Goal: Transaction & Acquisition: Purchase product/service

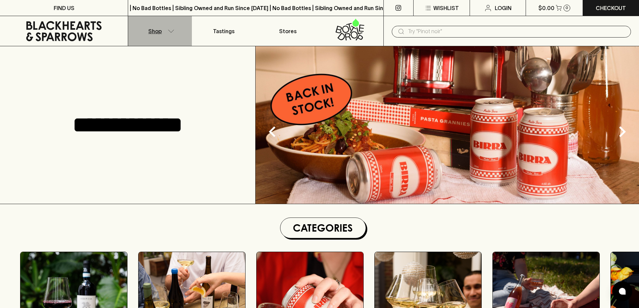
click at [160, 32] on p "Shop" at bounding box center [154, 31] width 13 height 8
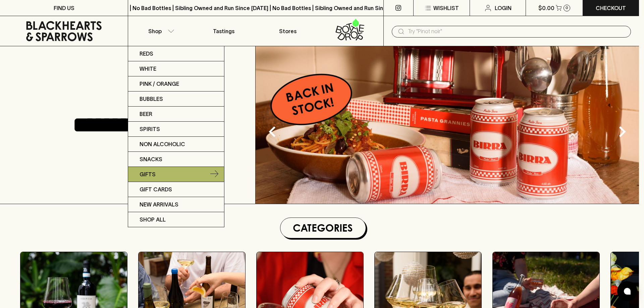
click at [151, 175] on p "Gifts" at bounding box center [148, 175] width 16 height 8
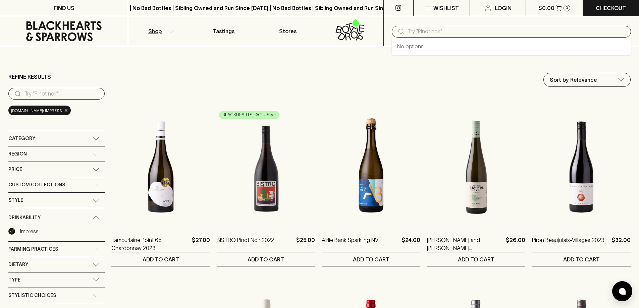
click at [434, 32] on input "text" at bounding box center [517, 31] width 218 height 11
type input "[PERSON_NAME] [PERSON_NAME]"
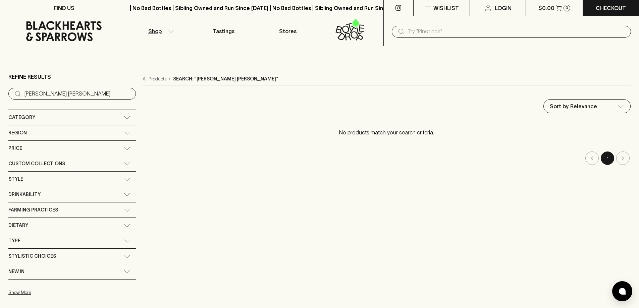
click at [124, 118] on icon at bounding box center [127, 117] width 7 height 3
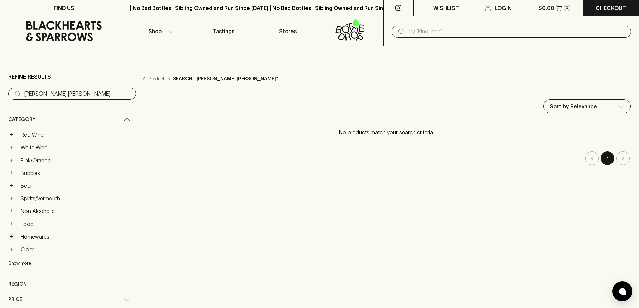
click at [12, 237] on button "+" at bounding box center [11, 237] width 7 height 7
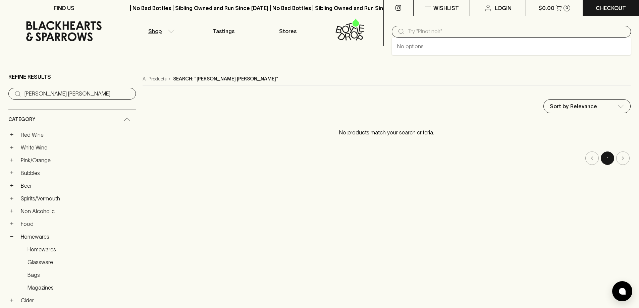
click at [422, 30] on input "text" at bounding box center [517, 31] width 218 height 11
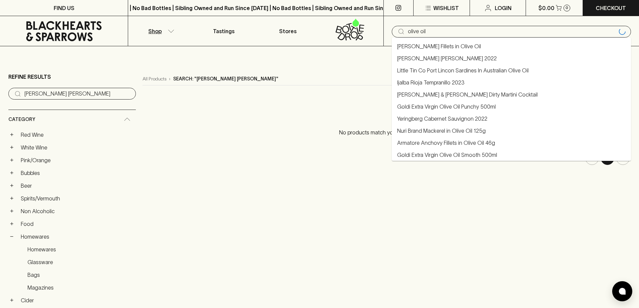
type input "olive oil"
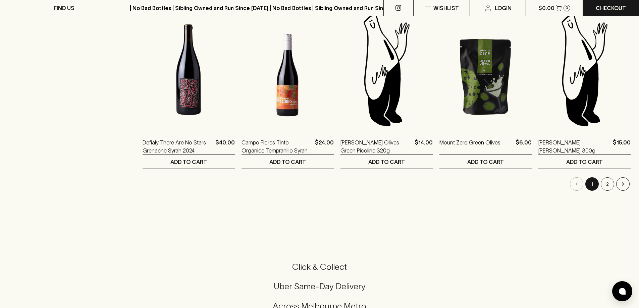
scroll to position [705, 0]
